Goal: Task Accomplishment & Management: Manage account settings

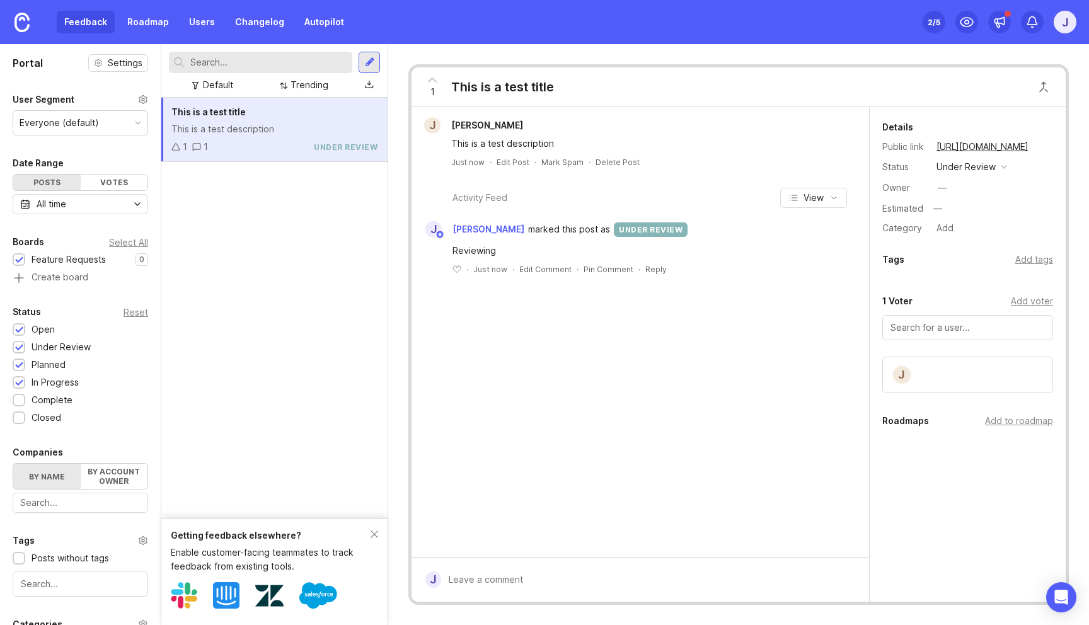
click at [301, 286] on div "This is a test title This is a test description 1 1 under review" at bounding box center [274, 308] width 226 height 421
click at [99, 25] on div "Feedback Roadmap Users Changelog Autopilot" at bounding box center [204, 22] width 295 height 23
click at [248, 19] on link "Changelog" at bounding box center [259, 22] width 64 height 23
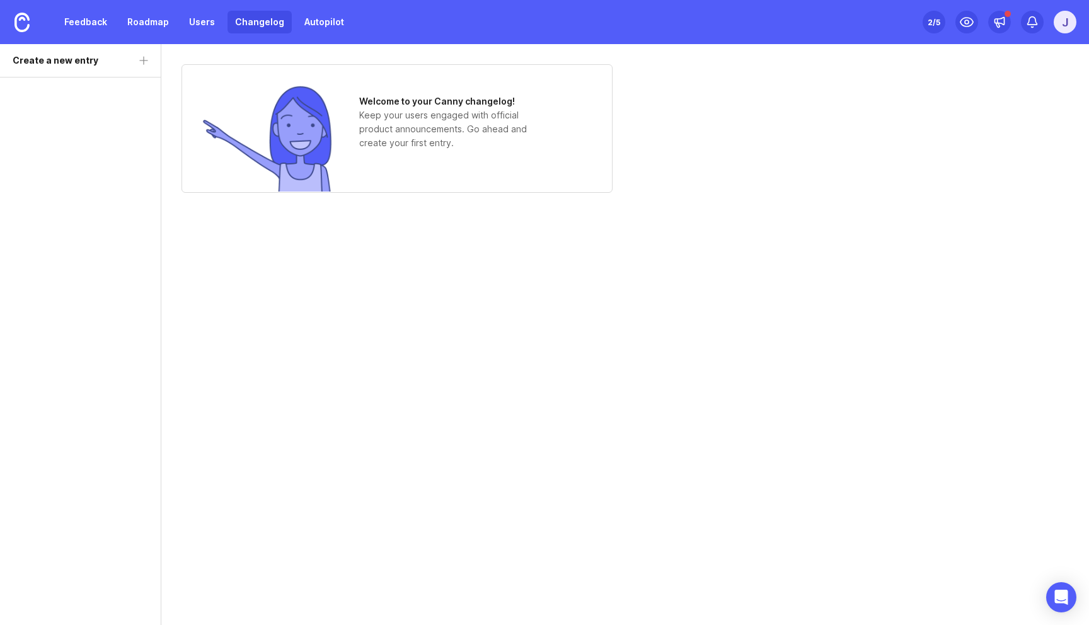
drag, startPoint x: 459, startPoint y: 103, endPoint x: 392, endPoint y: 104, distance: 67.4
click at [392, 104] on h1 "Welcome to your Canny changelog!" at bounding box center [453, 102] width 189 height 14
drag, startPoint x: 392, startPoint y: 104, endPoint x: 392, endPoint y: 146, distance: 41.6
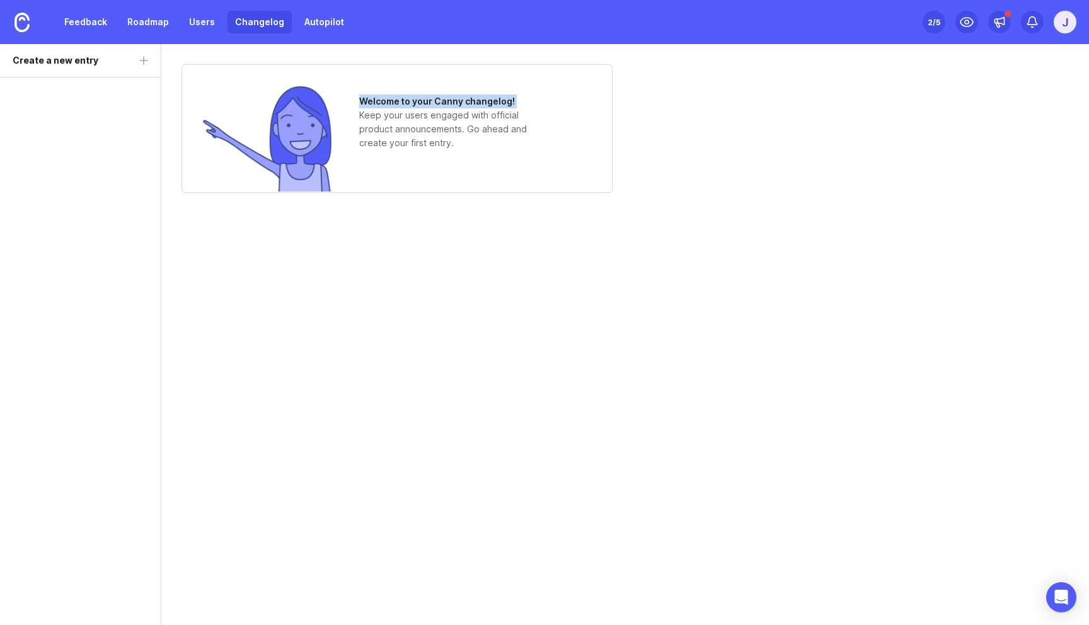
click at [392, 146] on div "Welcome to your Canny changelog! Keep your users engaged with official product …" at bounding box center [453, 122] width 189 height 55
click at [392, 146] on p "Keep your users engaged with official product announcements. Go ahead and creat…" at bounding box center [453, 129] width 189 height 42
drag, startPoint x: 392, startPoint y: 146, endPoint x: 392, endPoint y: 104, distance: 41.6
click at [392, 114] on p "Keep your users engaged with official product announcements. Go ahead and creat…" at bounding box center [453, 129] width 189 height 42
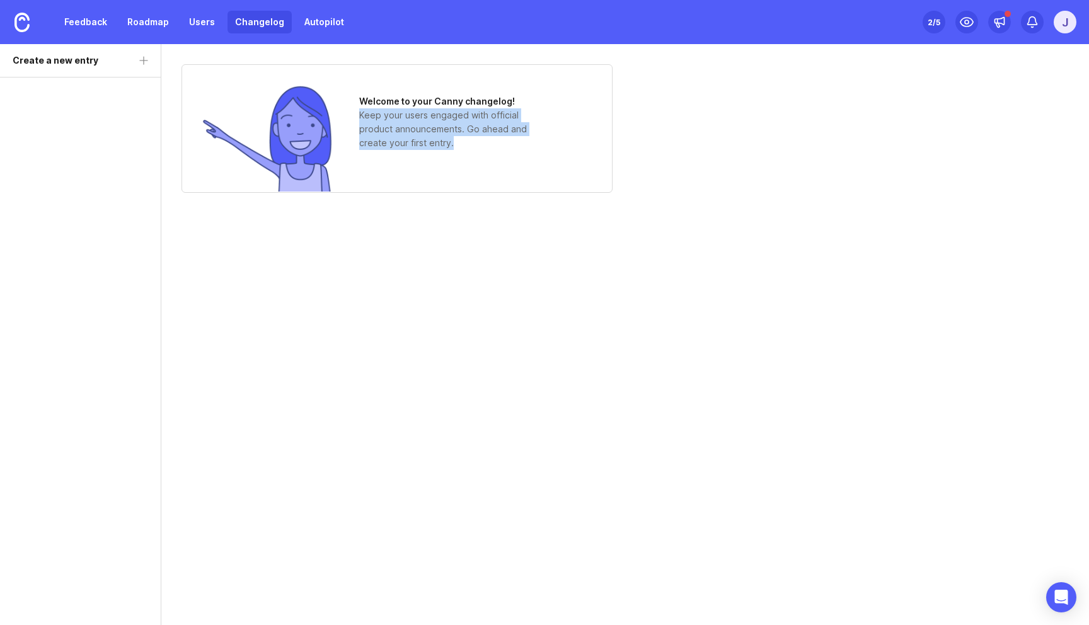
click at [392, 104] on h1 "Welcome to your Canny changelog!" at bounding box center [453, 102] width 189 height 14
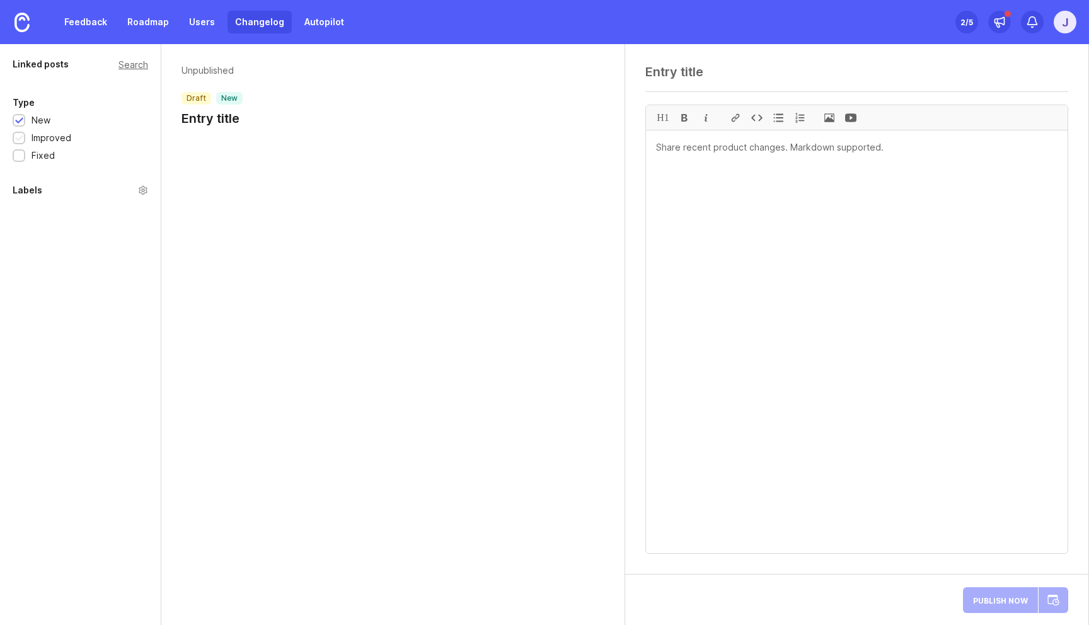
click at [44, 139] on div "Improved" at bounding box center [52, 138] width 40 height 14
click at [44, 117] on div "New" at bounding box center [41, 120] width 19 height 14
click at [42, 137] on div "Improved" at bounding box center [52, 138] width 40 height 14
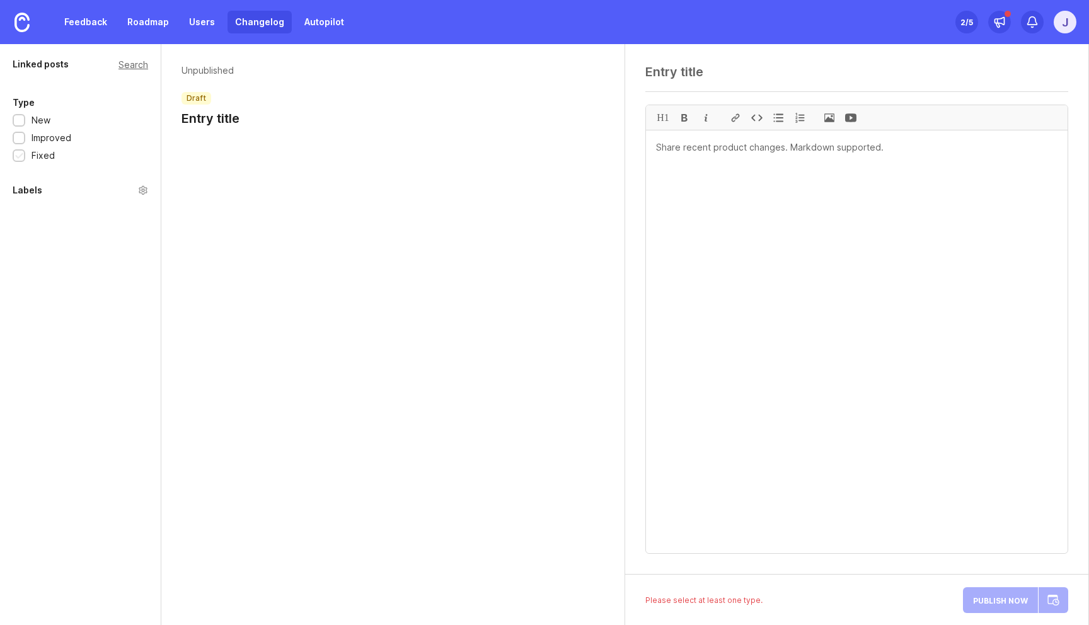
click at [40, 159] on div "Fixed" at bounding box center [43, 156] width 23 height 14
click at [705, 78] on textarea at bounding box center [856, 71] width 423 height 15
click at [178, 20] on div "Feedback Roadmap Users Changelog Autopilot" at bounding box center [204, 22] width 295 height 23
click at [194, 20] on link "Users" at bounding box center [201, 22] width 41 height 23
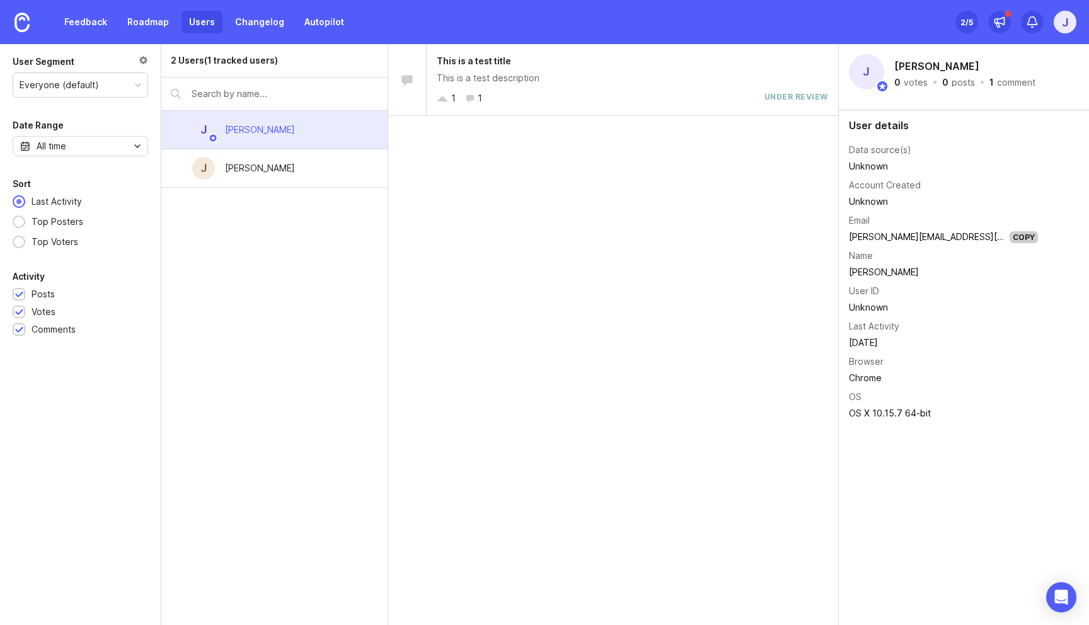
click at [348, 26] on div "Feedback Roadmap Users Changelog Autopilot Set up Canny 2 /5 J" at bounding box center [544, 22] width 1089 height 44
click at [340, 26] on link "Autopilot" at bounding box center [324, 22] width 55 height 23
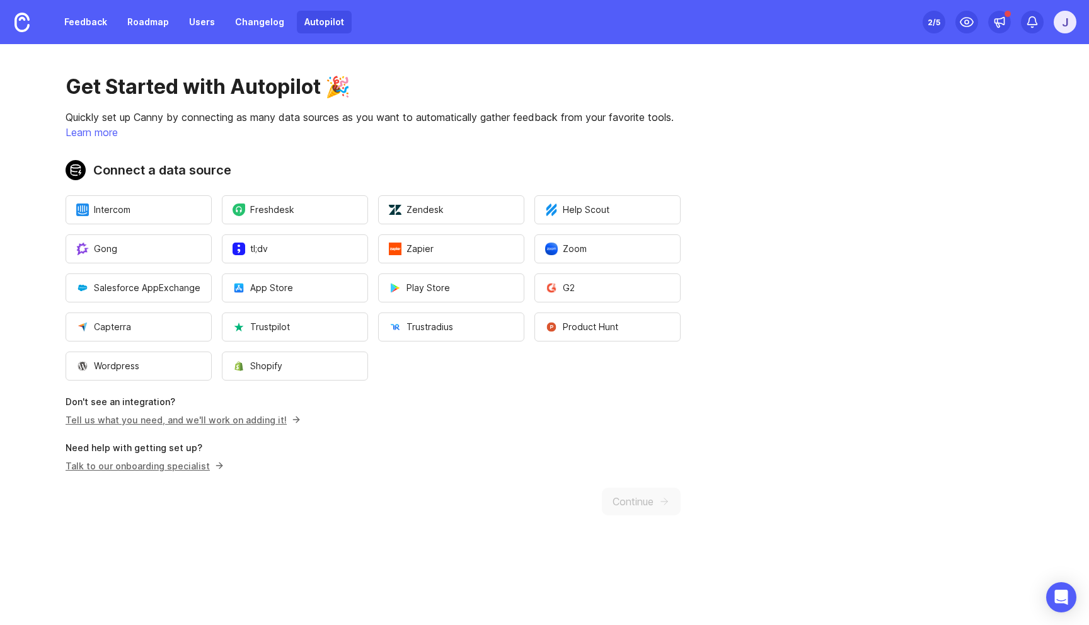
drag, startPoint x: 404, startPoint y: 375, endPoint x: 387, endPoint y: 227, distance: 149.0
click at [387, 227] on ul "Intercom Freshdesk Zendesk Help Scout Gong tl;dv Zapier Zoom Salesforce AppExch…" at bounding box center [373, 287] width 615 height 185
click at [413, 372] on ul "Intercom Freshdesk Zendesk Help Scout Gong tl;dv Zapier Zoom Salesforce AppExch…" at bounding box center [373, 287] width 615 height 185
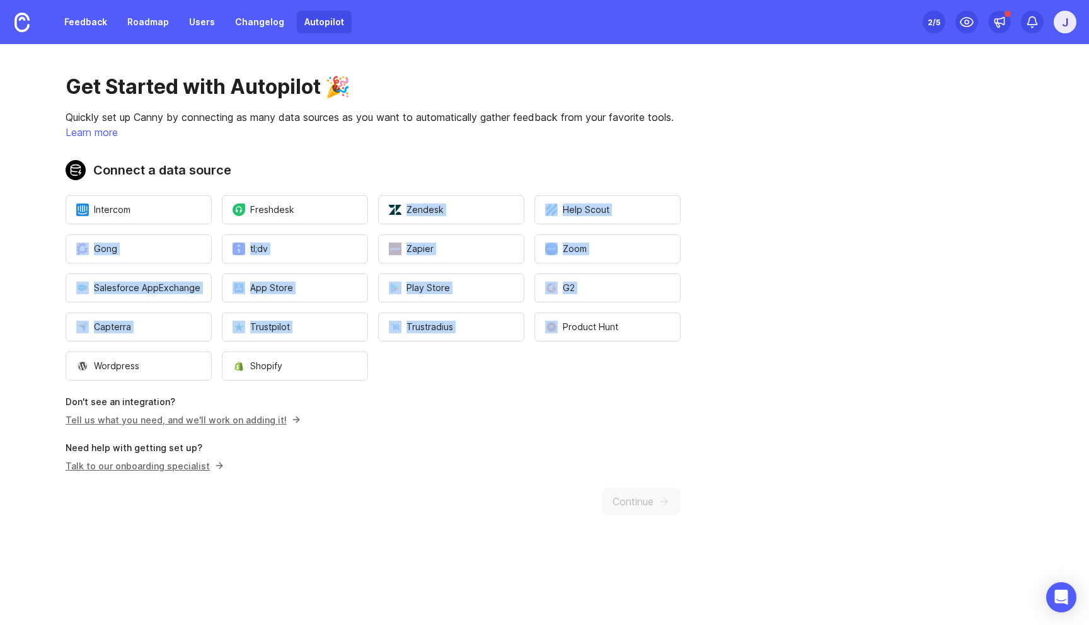
drag, startPoint x: 413, startPoint y: 372, endPoint x: 425, endPoint y: 81, distance: 291.3
click at [424, 81] on div "Get Started with Autopilot 🎉 Quickly set up Canny by connecting as many data so…" at bounding box center [373, 294] width 746 height 501
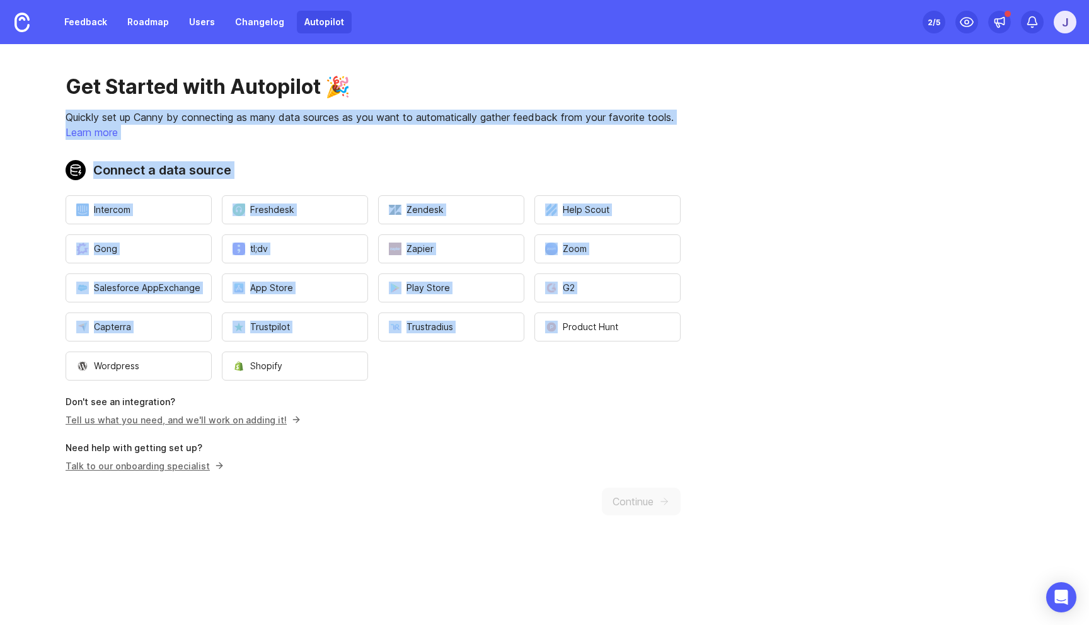
click at [414, 147] on div "Get Started with Autopilot 🎉 Quickly set up Canny by connecting as many data so…" at bounding box center [373, 294] width 746 height 501
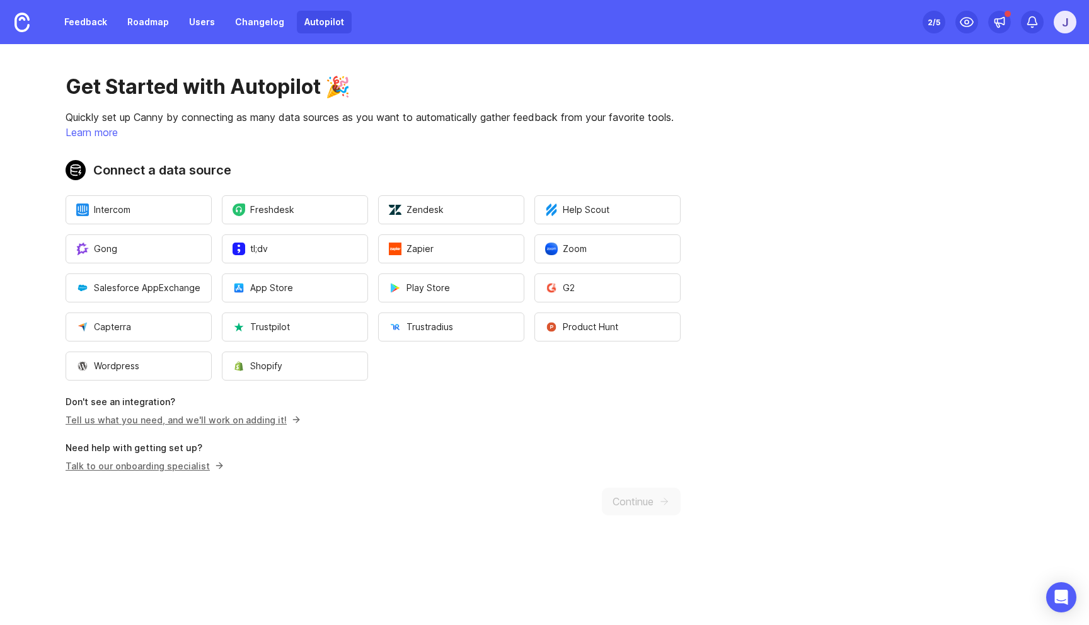
click at [414, 147] on div "Get Started with Autopilot 🎉 Quickly set up Canny by connecting as many data so…" at bounding box center [373, 294] width 746 height 501
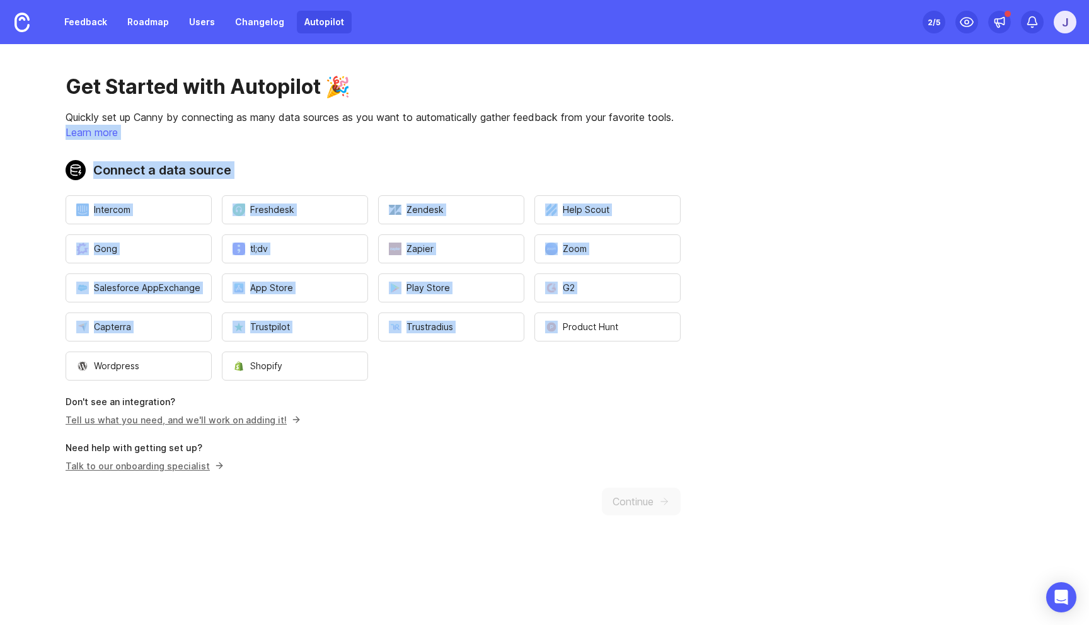
drag, startPoint x: 414, startPoint y: 147, endPoint x: 423, endPoint y: 381, distance: 234.5
click at [423, 381] on div "Get Started with Autopilot 🎉 Quickly set up Canny by connecting as many data so…" at bounding box center [373, 294] width 746 height 501
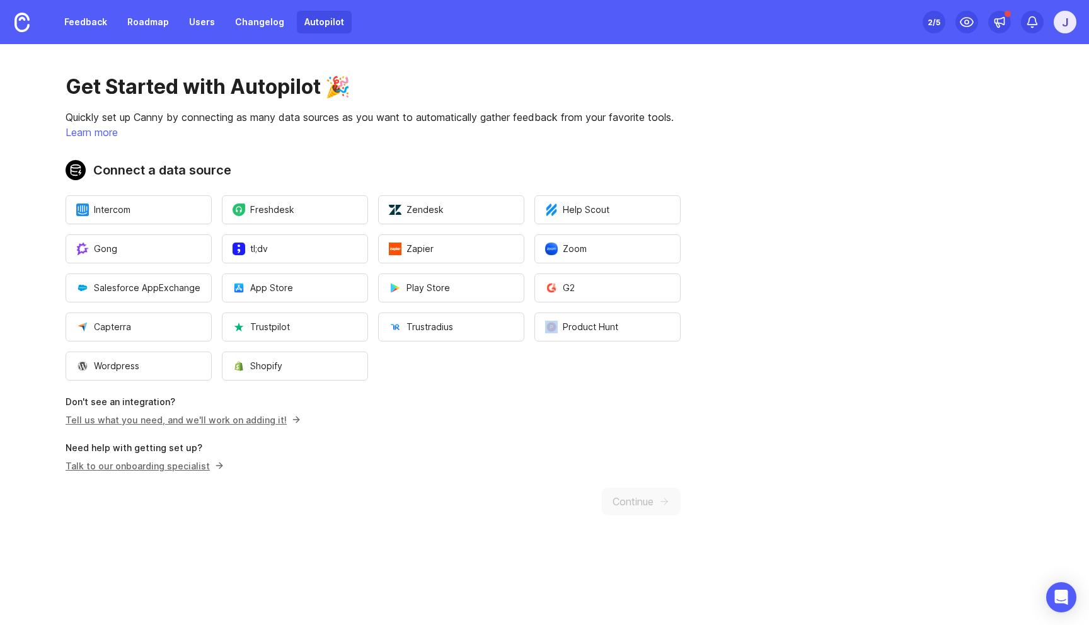
click at [423, 381] on div "Get Started with Autopilot 🎉 Quickly set up Canny by connecting as many data so…" at bounding box center [373, 294] width 746 height 501
drag, startPoint x: 423, startPoint y: 381, endPoint x: 423, endPoint y: 178, distance: 203.5
click at [423, 179] on div "Get Started with Autopilot 🎉 Quickly set up Canny by connecting as many data so…" at bounding box center [373, 294] width 746 height 501
click at [423, 171] on h2 "Connect a data source" at bounding box center [373, 170] width 615 height 20
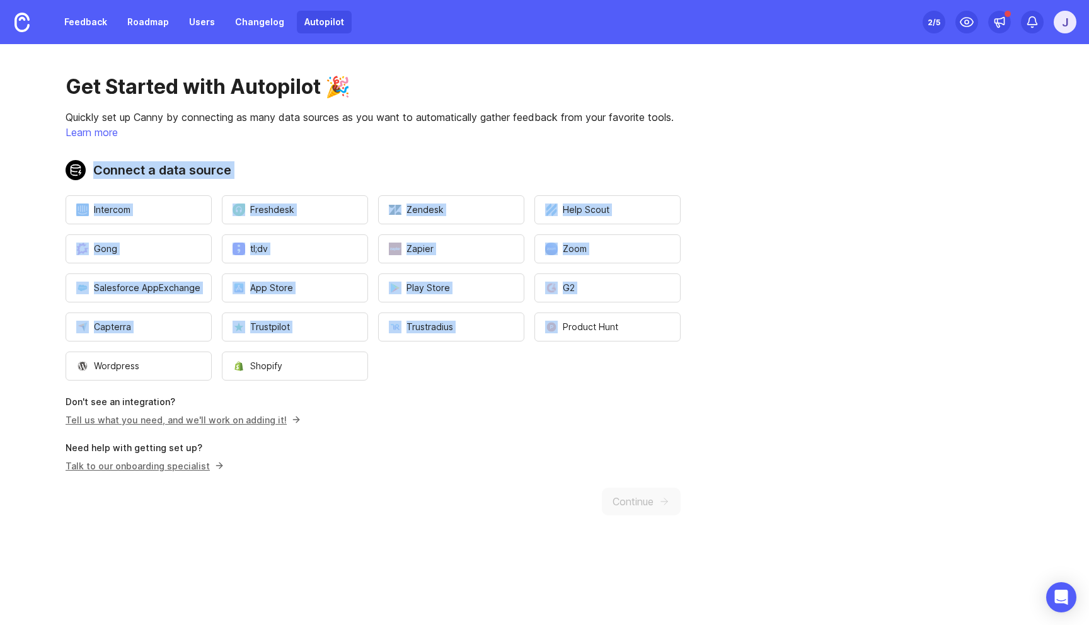
drag, startPoint x: 423, startPoint y: 171, endPoint x: 425, endPoint y: 401, distance: 230.0
click at [424, 398] on div "Get Started with Autopilot 🎉 Quickly set up Canny by connecting as many data so…" at bounding box center [373, 294] width 746 height 501
click at [425, 401] on p "Don't see an integration?" at bounding box center [373, 402] width 615 height 13
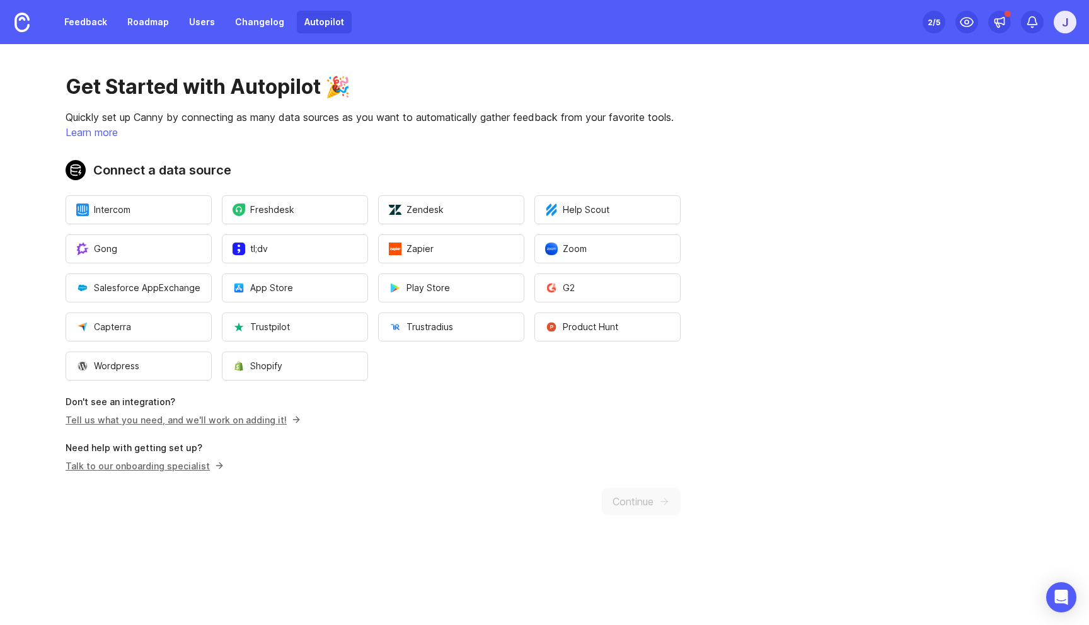
click at [939, 26] on div "2 /5" at bounding box center [933, 22] width 13 height 18
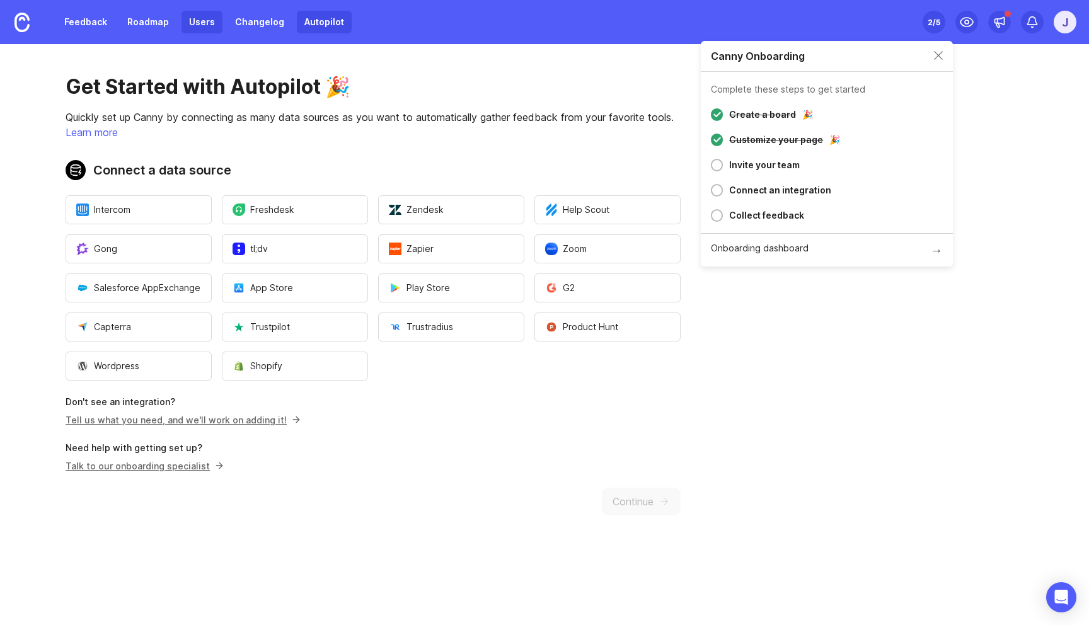
click at [181, 14] on link "Users" at bounding box center [201, 22] width 41 height 23
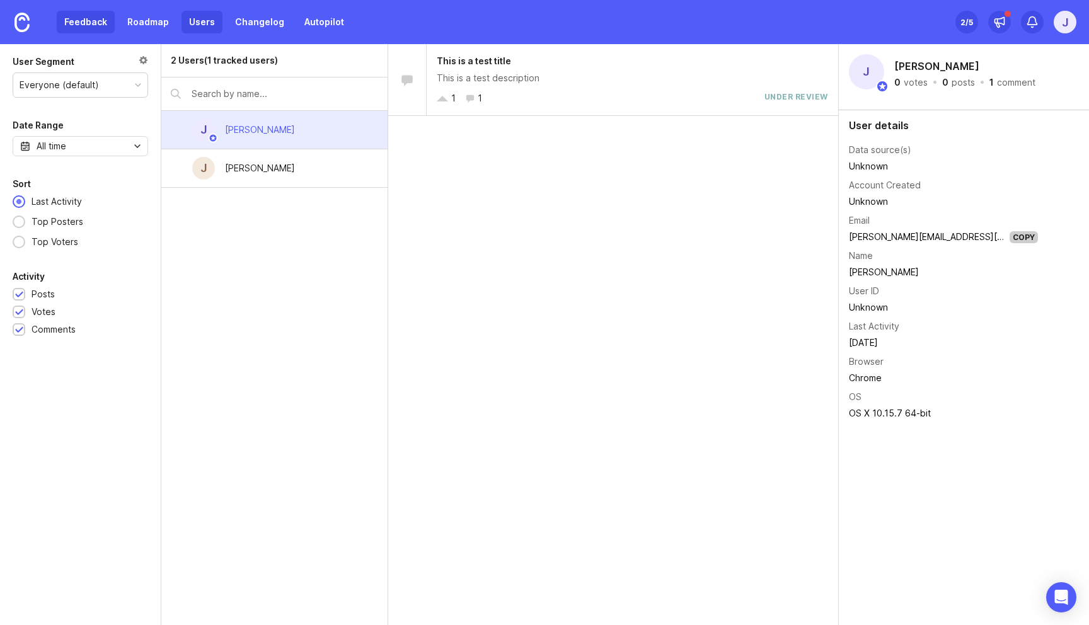
click at [87, 21] on link "Feedback" at bounding box center [86, 22] width 58 height 23
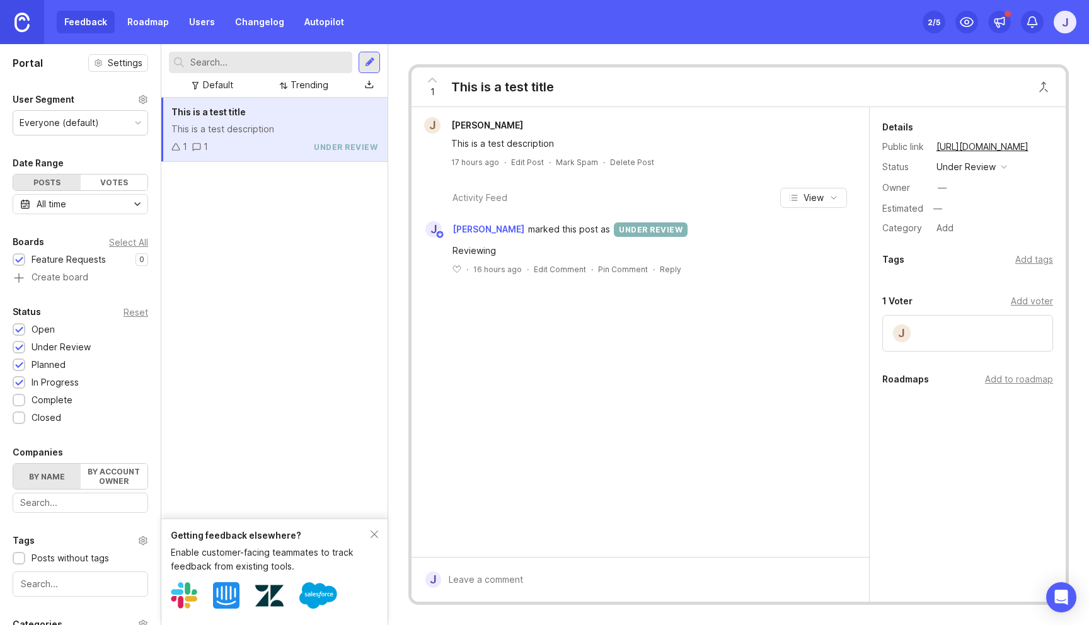
click at [9, 24] on link at bounding box center [22, 22] width 44 height 44
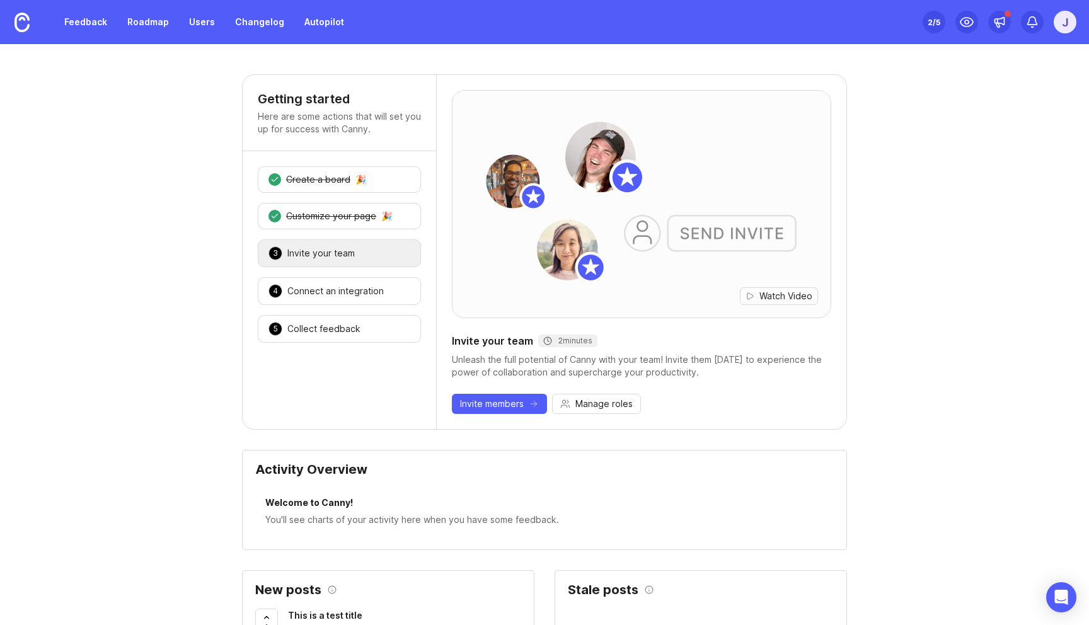
click at [1063, 21] on div "J" at bounding box center [1064, 22] width 23 height 23
click at [141, 20] on link "Roadmap" at bounding box center [148, 22] width 57 height 23
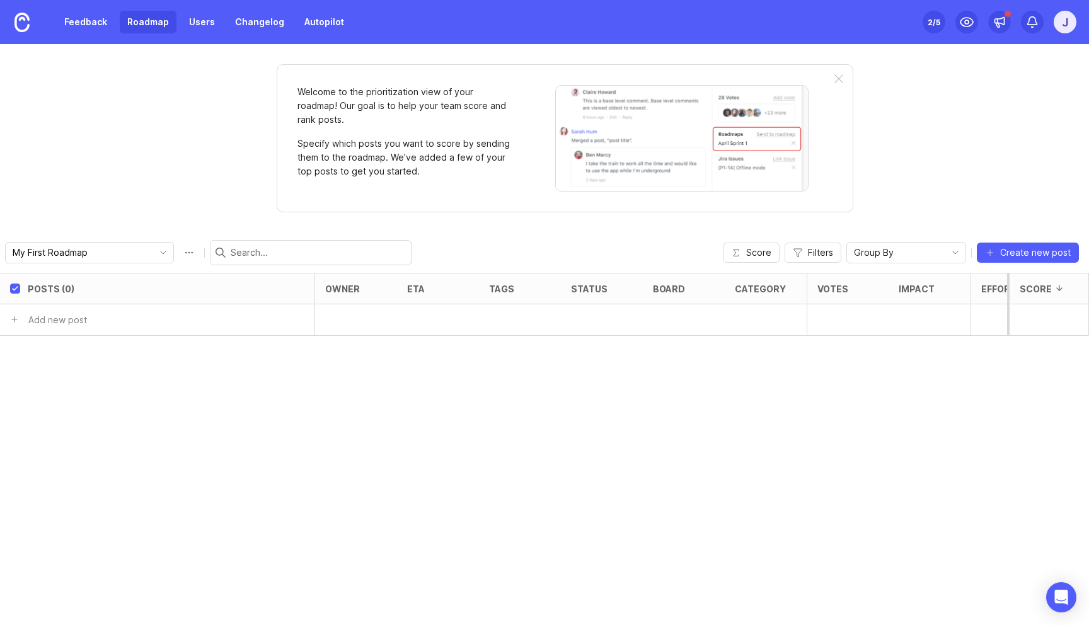
click at [101, 110] on div "Welcome to the prioritization view of your roadmap! Our goal is to help your te…" at bounding box center [544, 334] width 1089 height 581
click at [83, 23] on link "Feedback" at bounding box center [86, 22] width 58 height 23
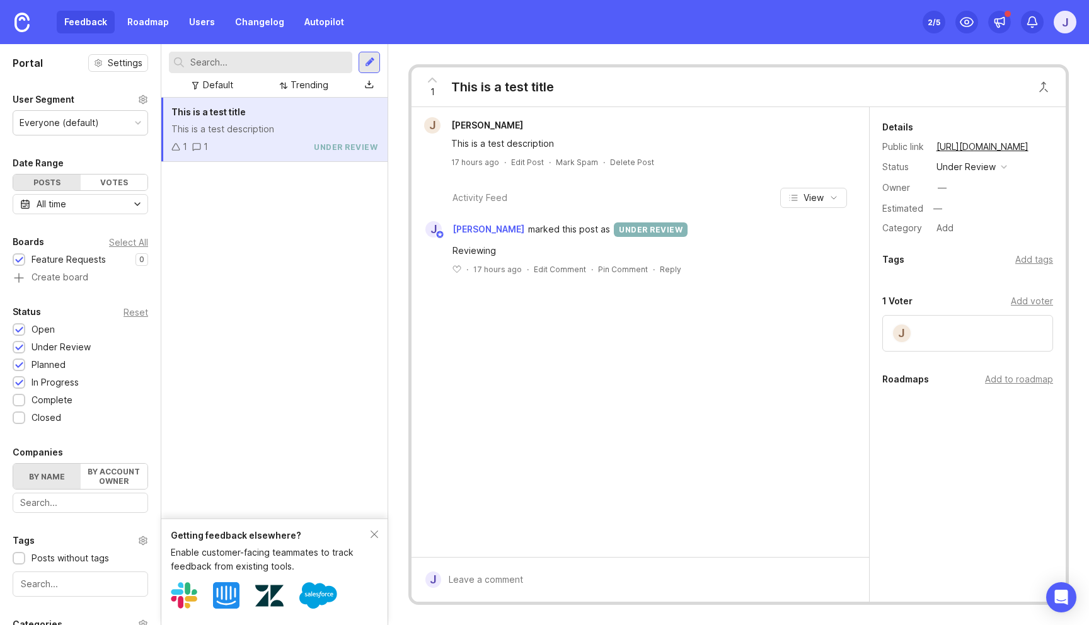
click at [265, 216] on div "This is a test title This is a test description 1 1 under review" at bounding box center [274, 308] width 226 height 421
click at [974, 148] on link "https://nac.canny.io/feature-requests/p/this-is-a-test-title" at bounding box center [982, 147] width 100 height 16
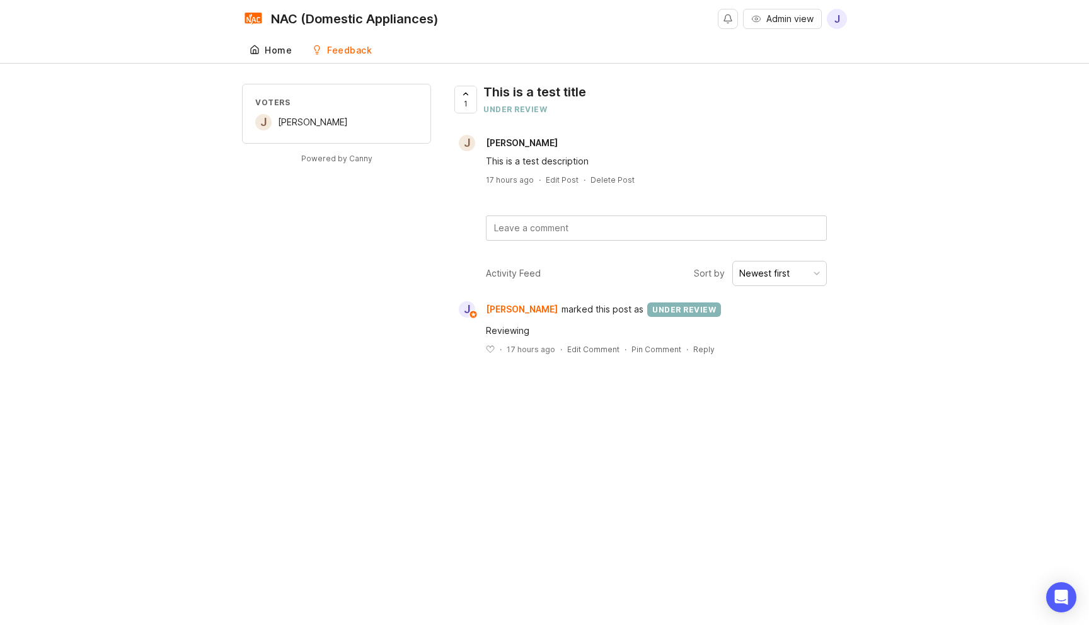
click at [270, 57] on link "Home" at bounding box center [270, 51] width 57 height 26
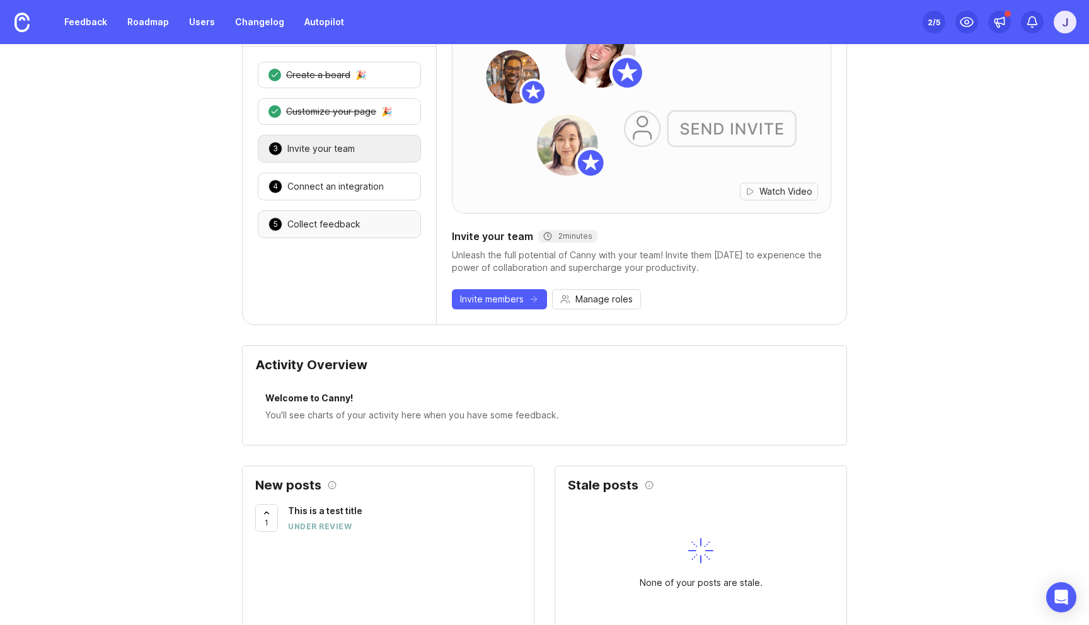
click at [302, 226] on div "Collect feedback" at bounding box center [323, 224] width 73 height 13
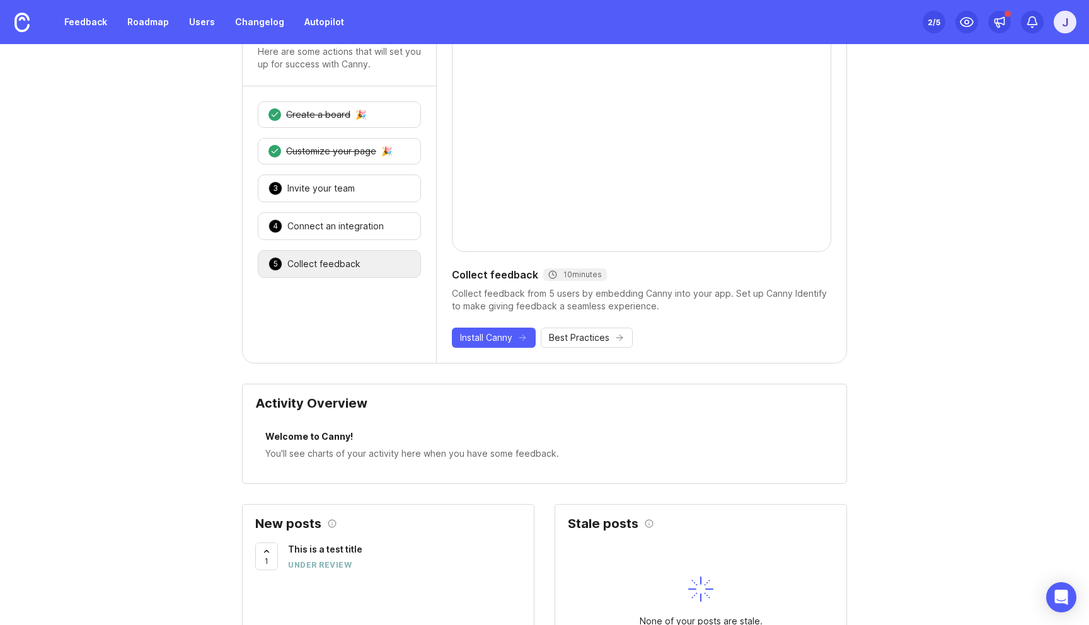
scroll to position [60, 0]
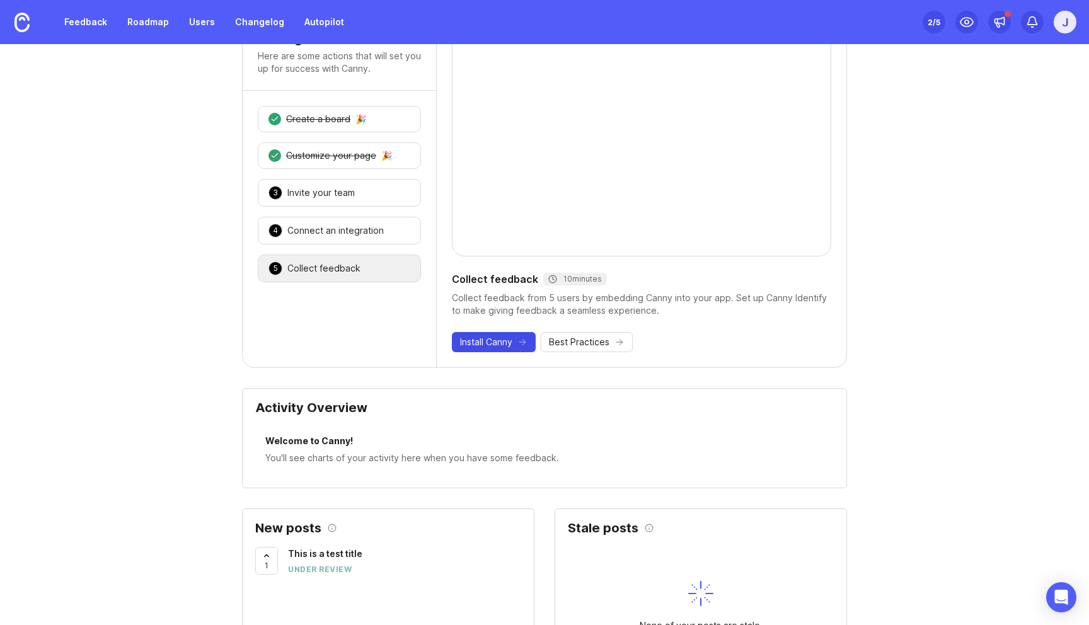
click at [499, 340] on span "Install Canny" at bounding box center [486, 342] width 52 height 13
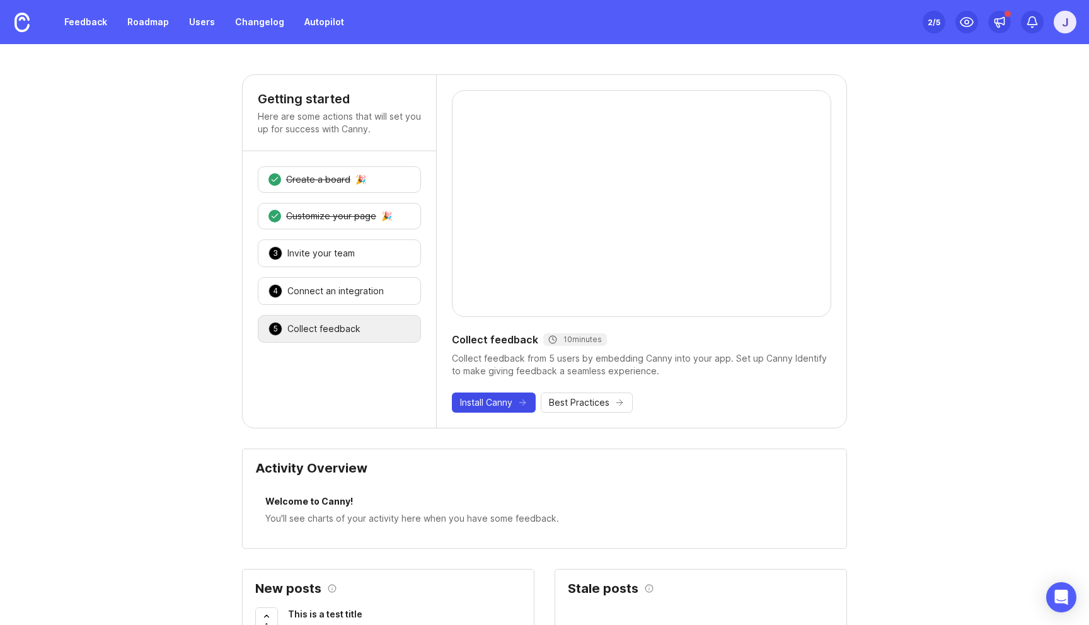
click at [513, 395] on button "Install Canny" at bounding box center [494, 403] width 84 height 20
